Goal: Information Seeking & Learning: Check status

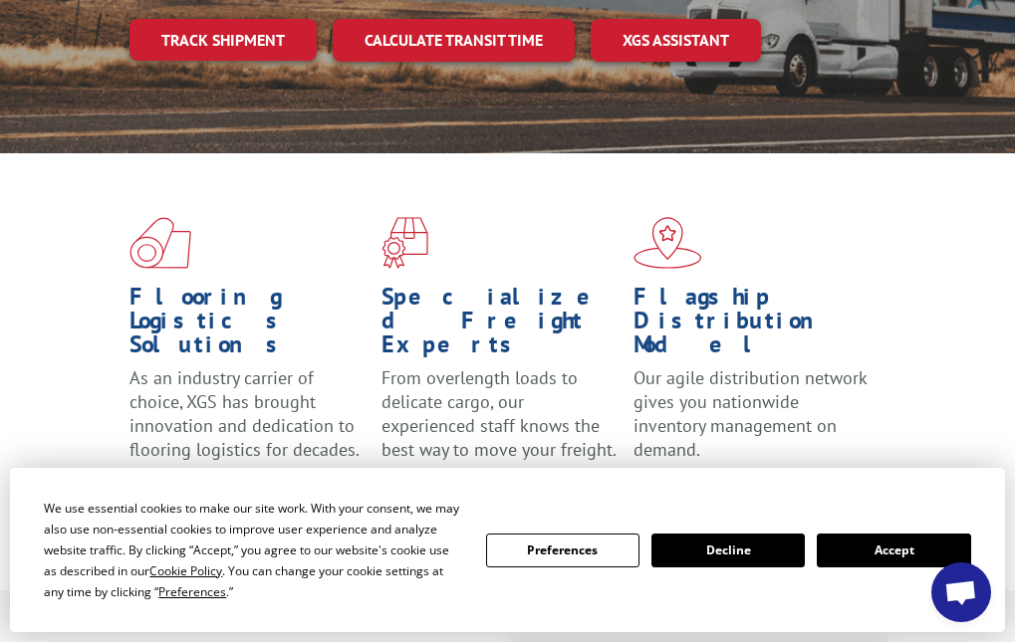
scroll to position [498, 0]
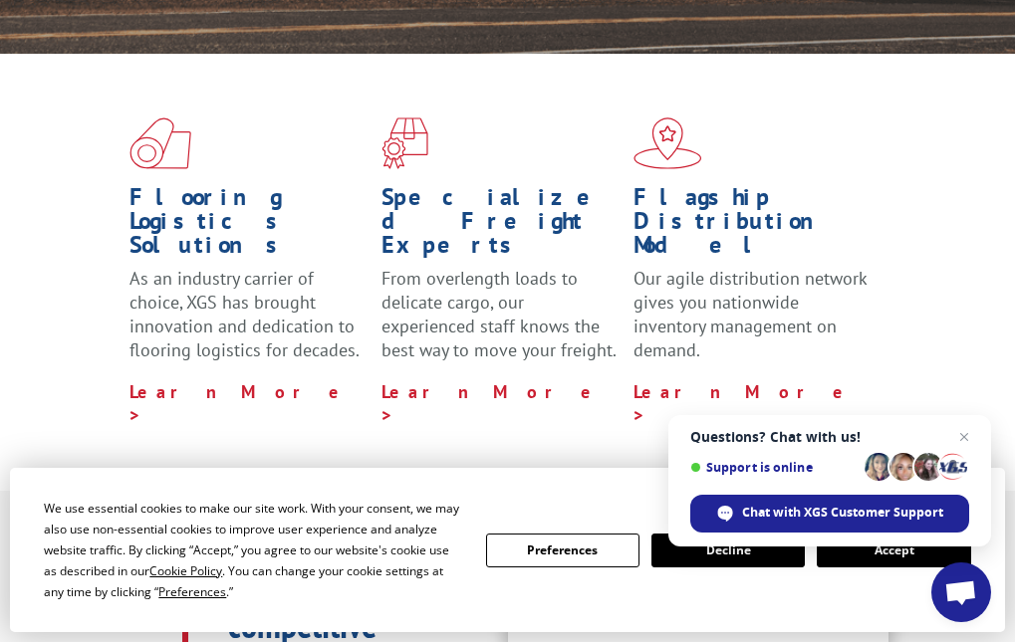
click at [870, 561] on button "Accept" at bounding box center [893, 551] width 153 height 34
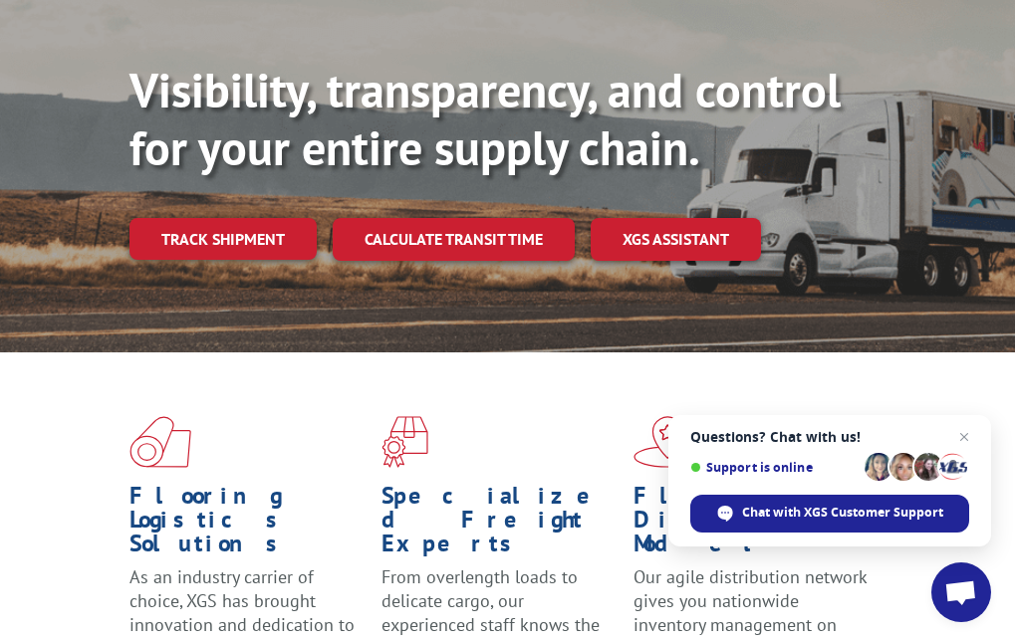
scroll to position [0, 0]
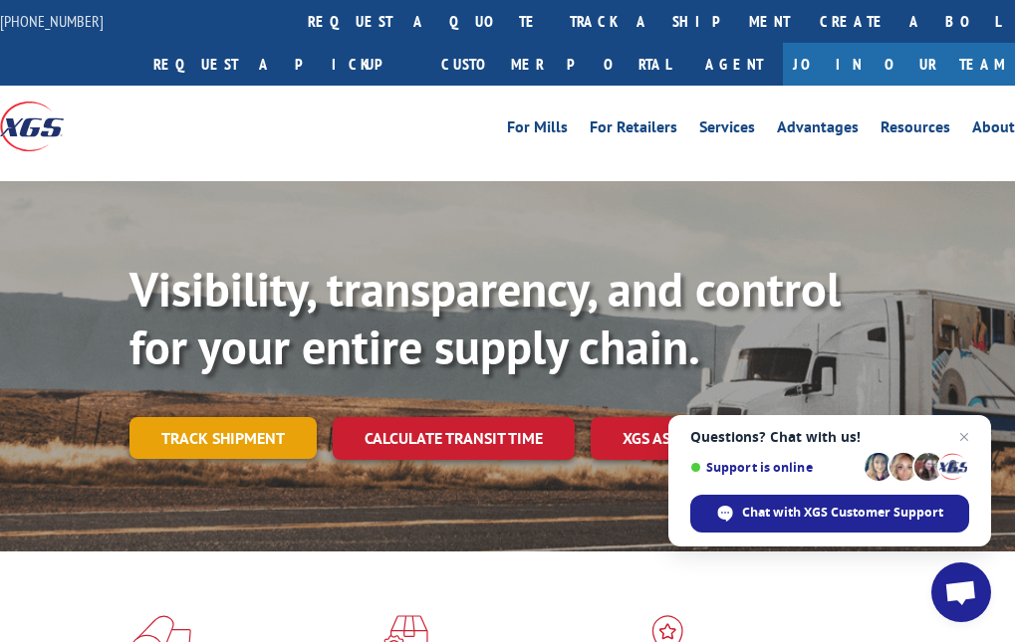
click at [212, 432] on link "Track shipment" at bounding box center [222, 438] width 187 height 42
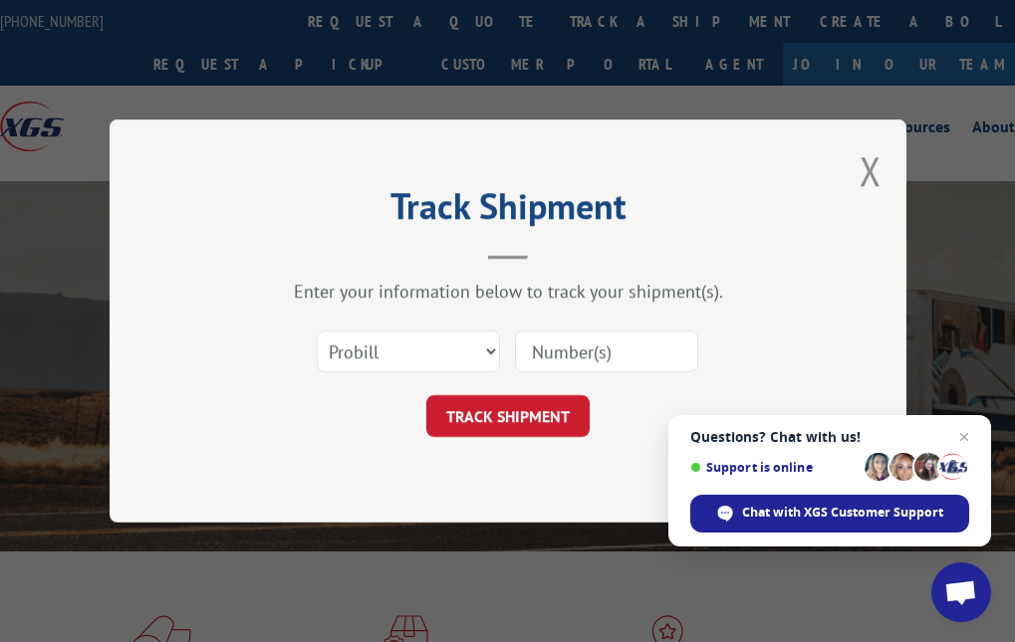
click at [588, 354] on input at bounding box center [606, 352] width 183 height 42
paste input "83565439-WN35442727"
type input "83565439-WN35442727"
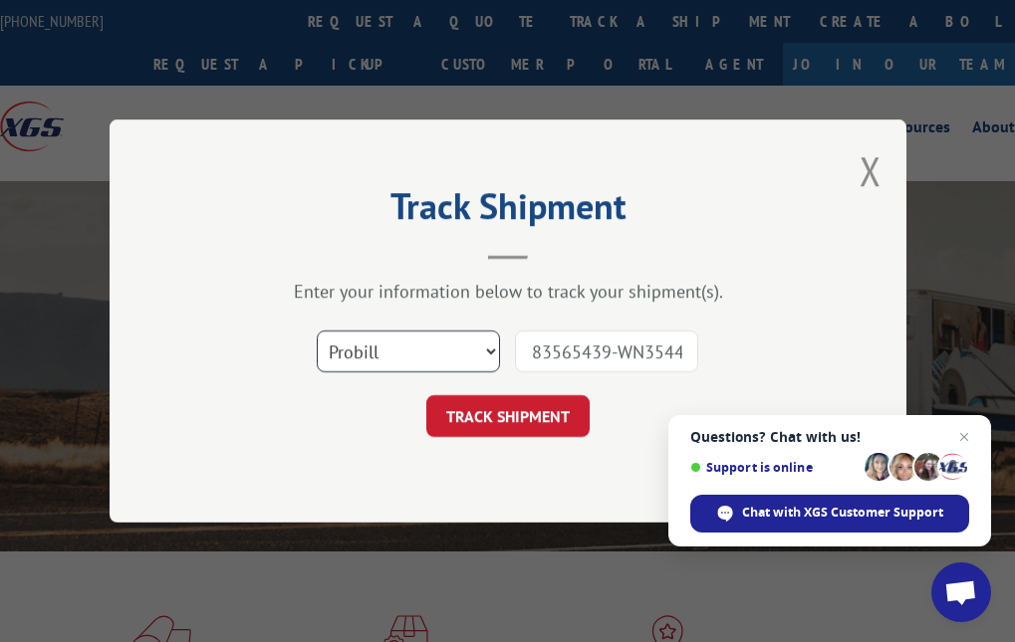
click at [458, 355] on select "Select category... Probill BOL PO" at bounding box center [408, 352] width 183 height 42
click at [317, 331] on select "Select category... Probill BOL PO" at bounding box center [408, 352] width 183 height 42
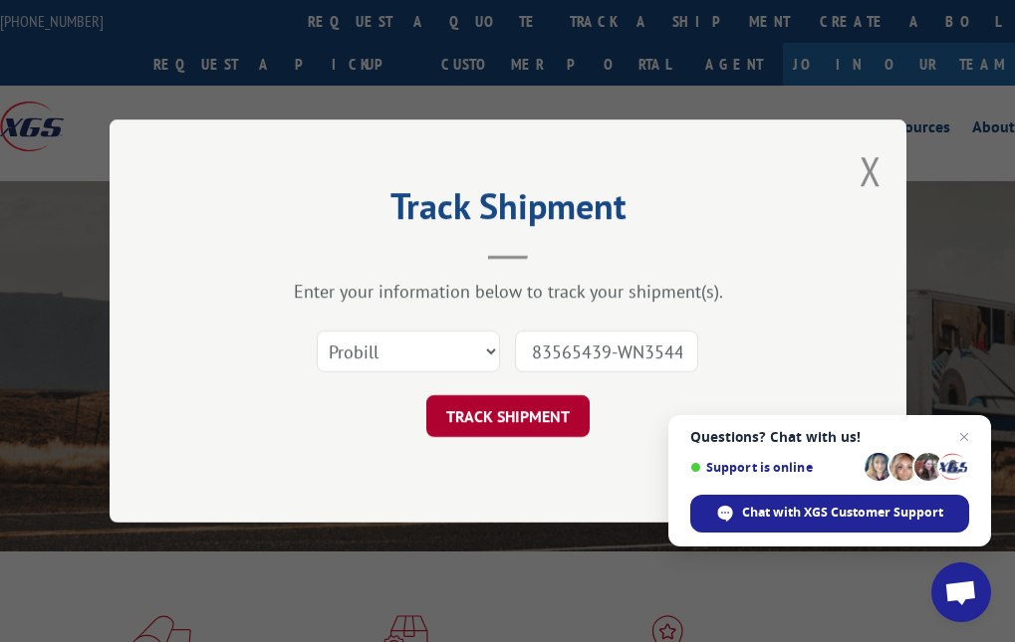
click at [548, 416] on button "TRACK SHIPMENT" at bounding box center [507, 416] width 163 height 42
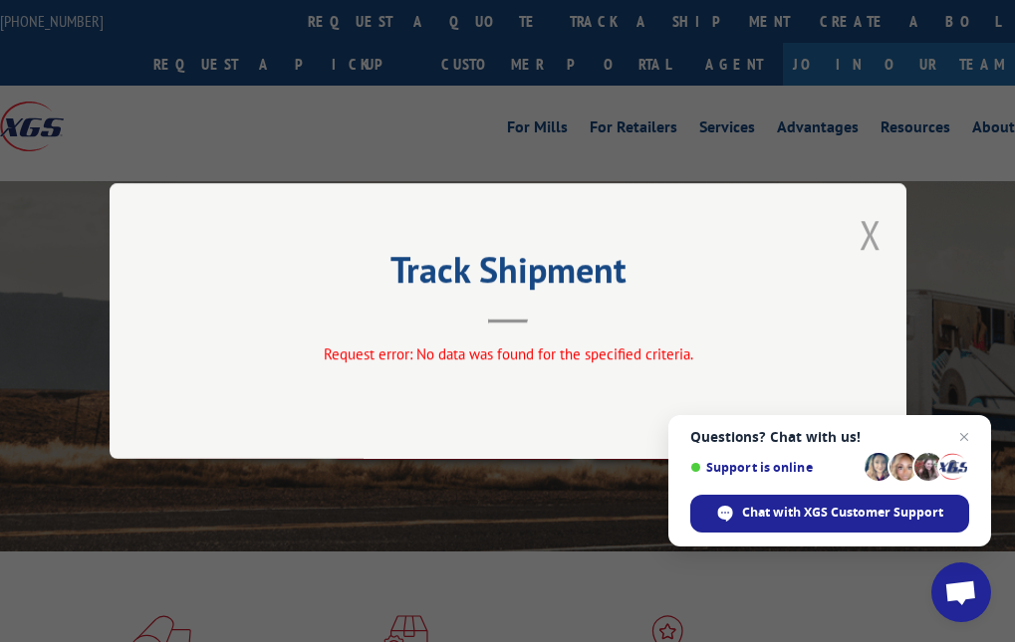
click at [871, 242] on button "Close modal" at bounding box center [870, 234] width 22 height 53
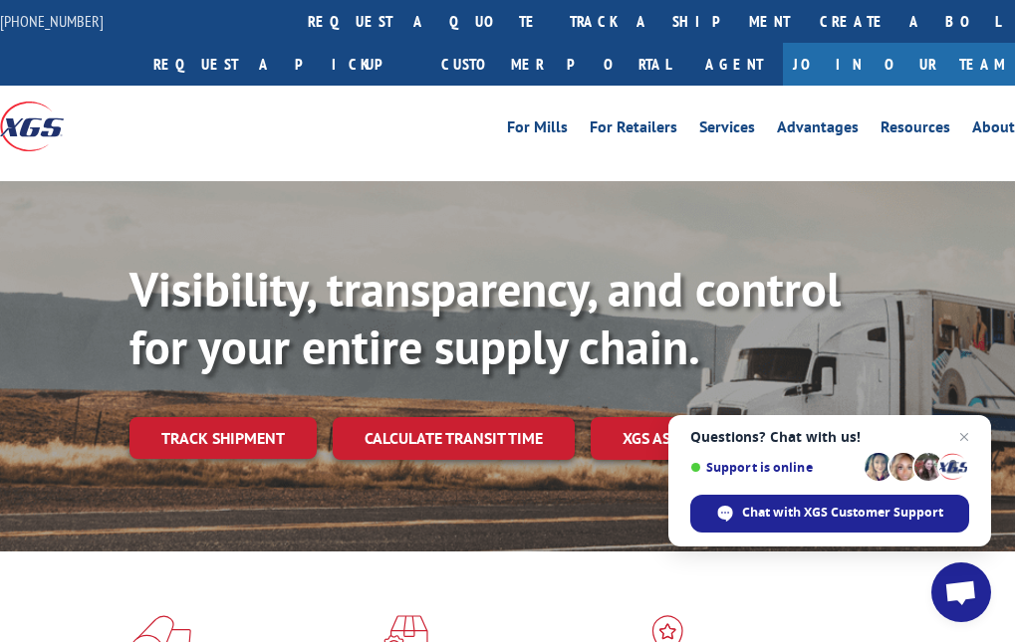
scroll to position [562, 0]
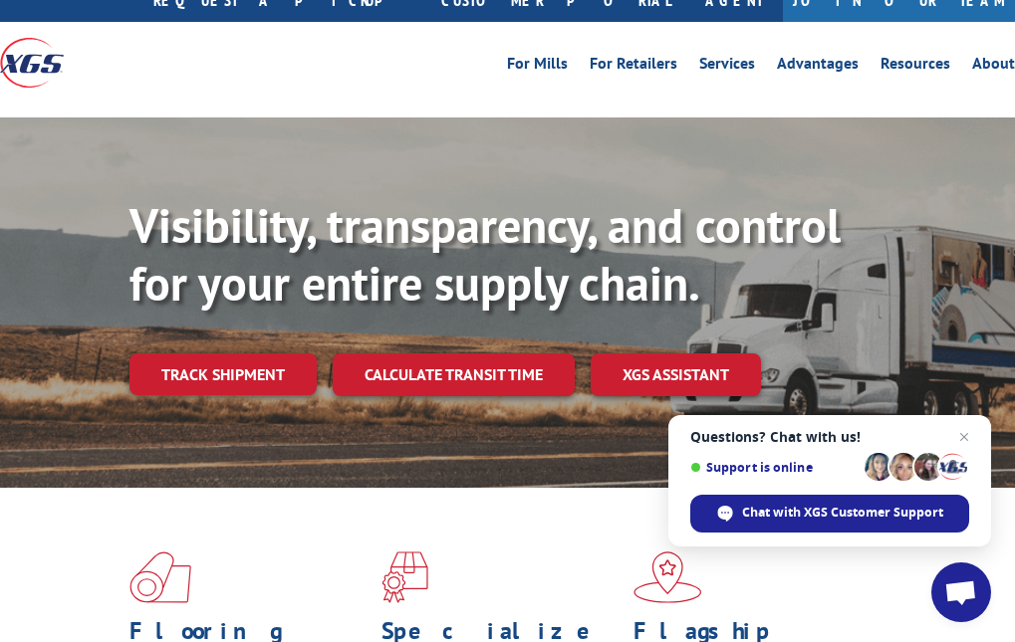
scroll to position [0, 0]
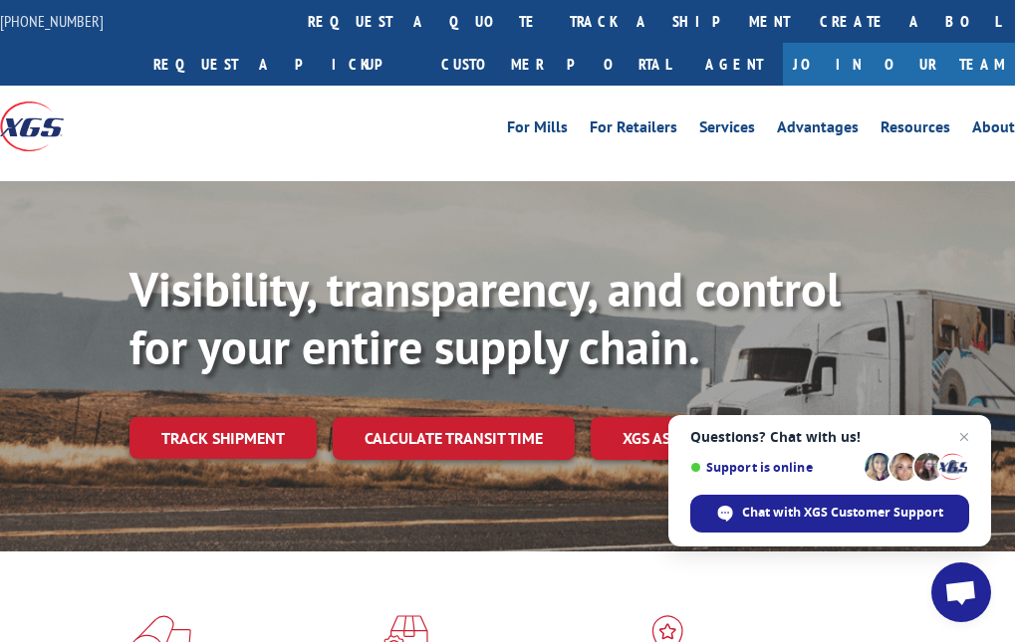
click at [153, 153] on div at bounding box center [127, 126] width 254 height 81
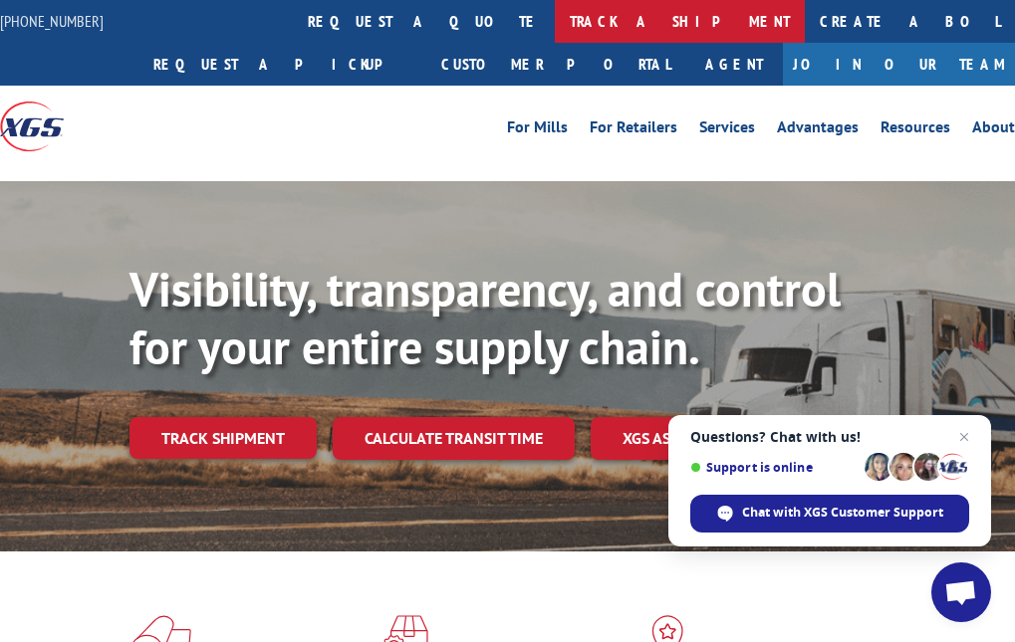
click at [555, 20] on link "track a shipment" at bounding box center [680, 21] width 250 height 43
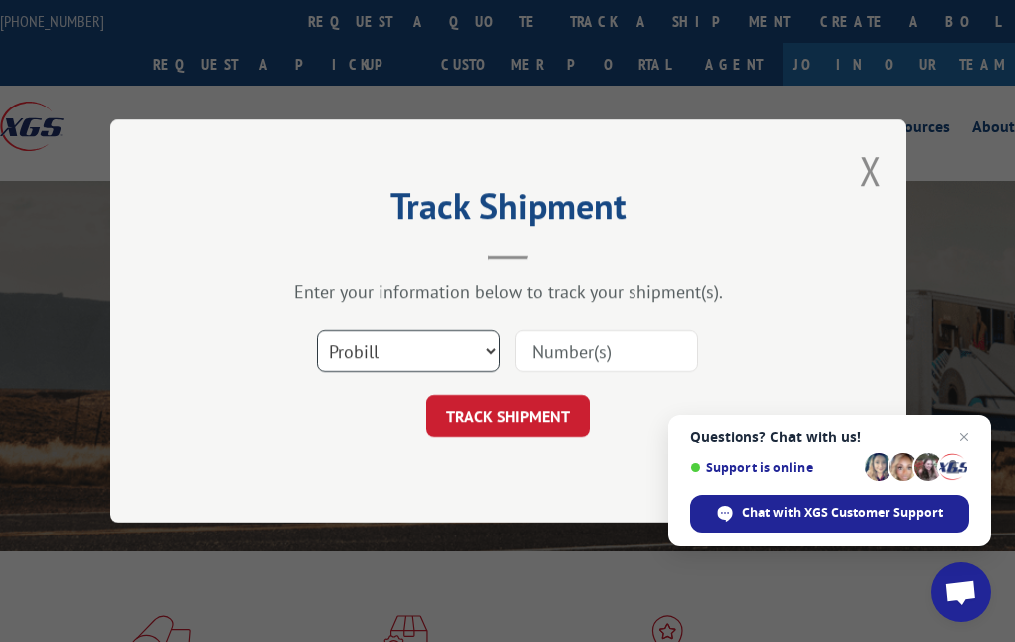
click at [485, 361] on select "Select category... Probill BOL PO" at bounding box center [408, 352] width 183 height 42
select select "po"
click at [317, 331] on select "Select category... Probill BOL PO" at bounding box center [408, 352] width 183 height 42
click at [240, 268] on div "Track Shipment Enter your information below to track your shipment(s). Select c…" at bounding box center [508, 321] width 797 height 403
click at [696, 351] on input at bounding box center [606, 352] width 183 height 42
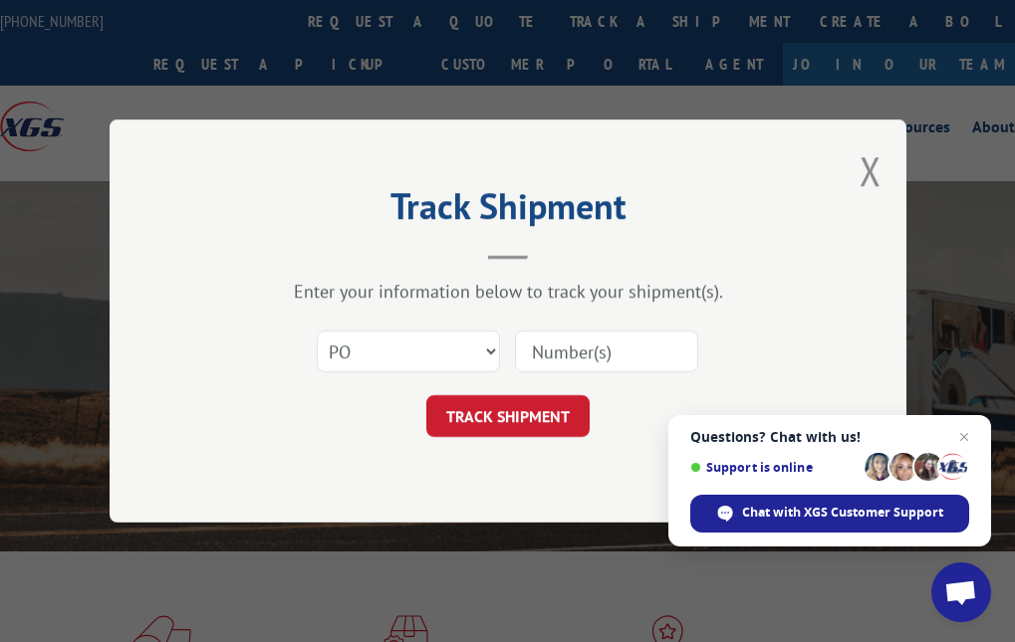
paste input "83565439"
type input "83565439"
click at [534, 425] on button "TRACK SHIPMENT" at bounding box center [507, 416] width 163 height 42
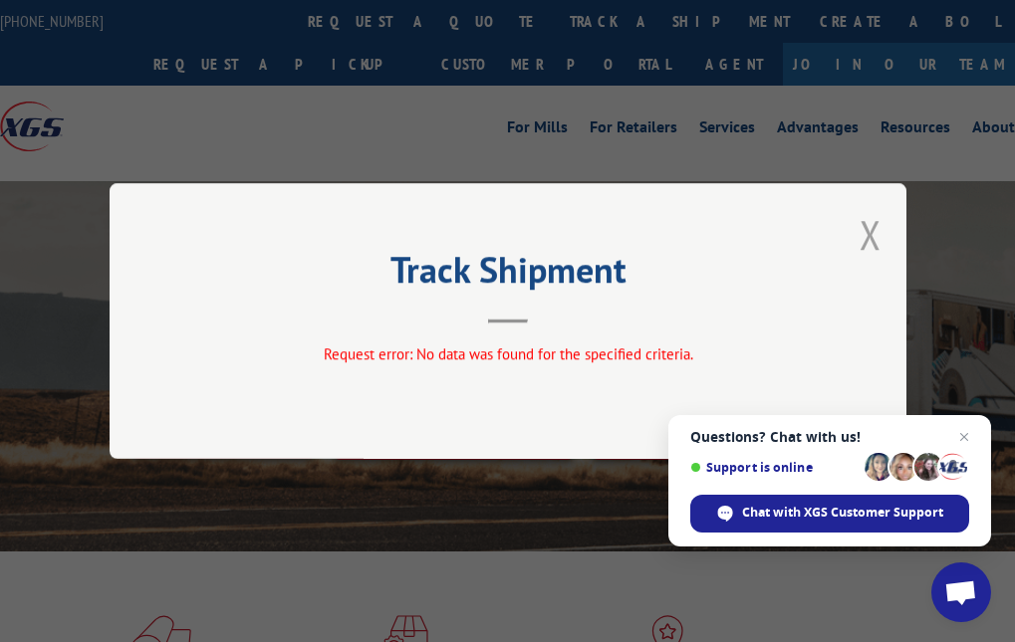
click at [877, 247] on button "Close modal" at bounding box center [870, 234] width 22 height 53
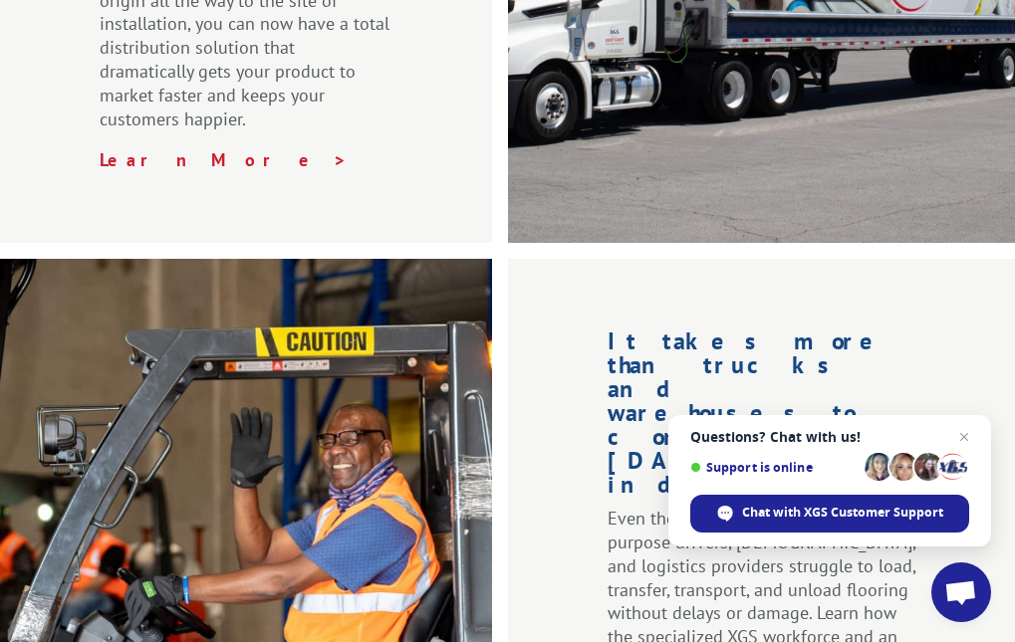
scroll to position [2788, 0]
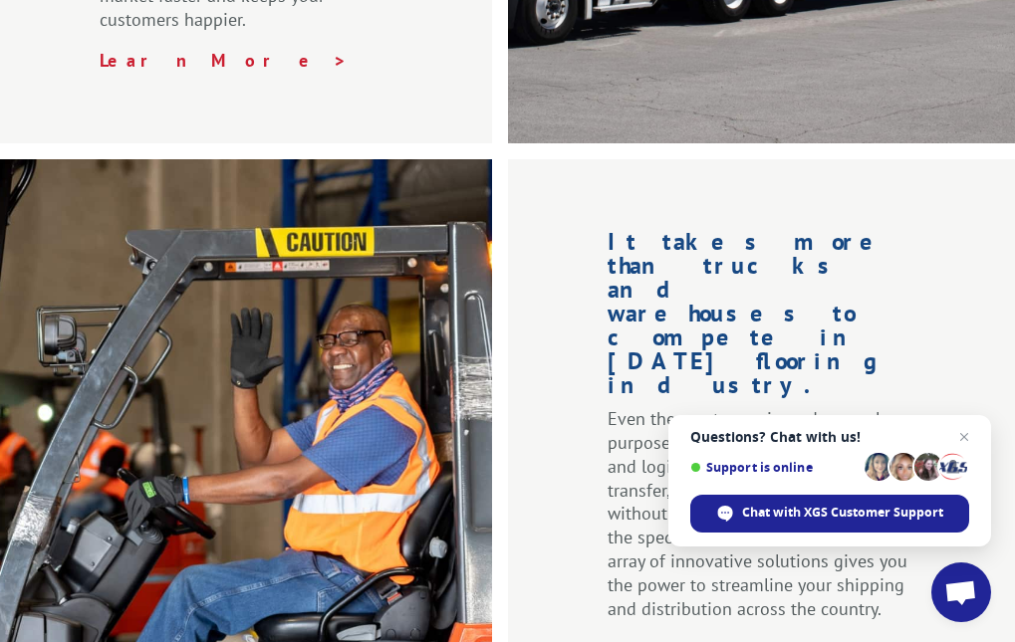
drag, startPoint x: 57, startPoint y: 594, endPoint x: 40, endPoint y: 593, distance: 17.0
